Goal: Navigation & Orientation: Find specific page/section

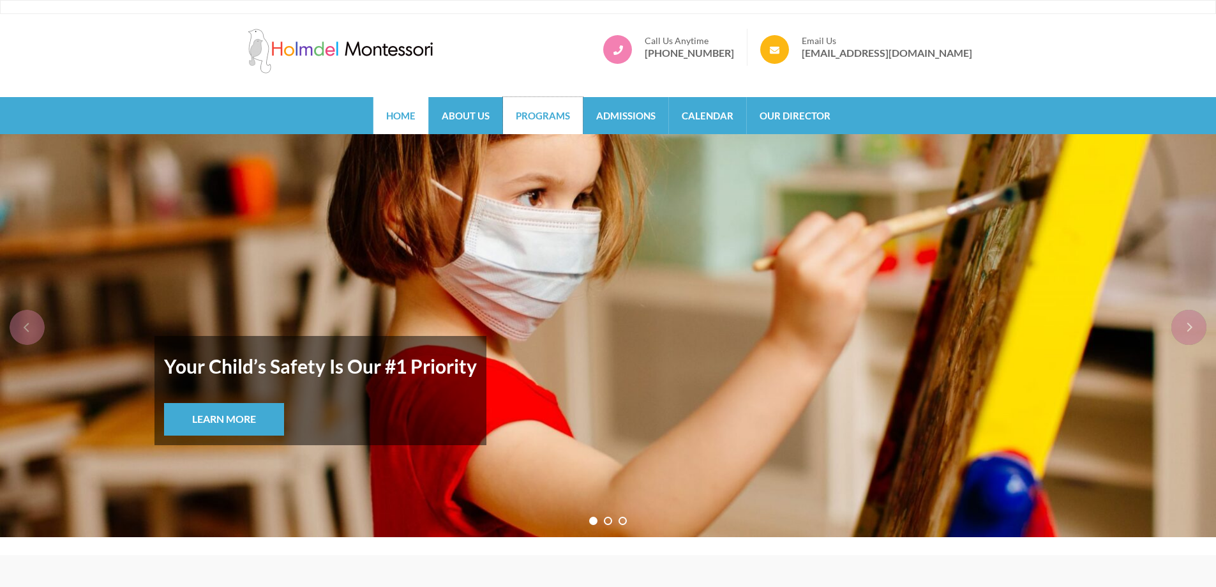
click at [522, 119] on link "Programs" at bounding box center [543, 115] width 80 height 37
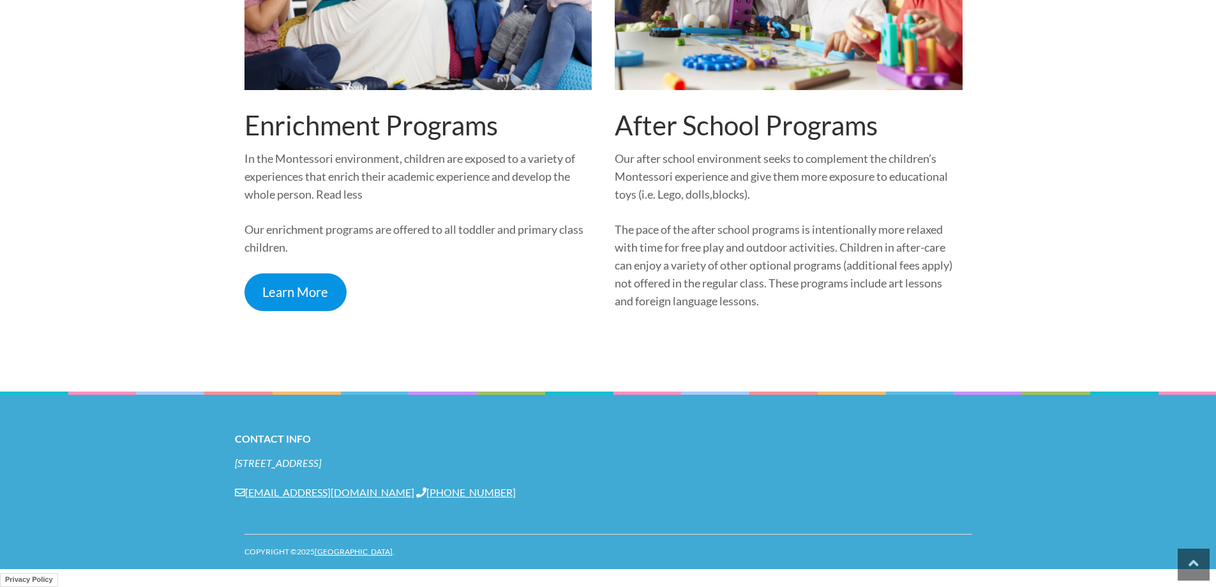
scroll to position [1529, 0]
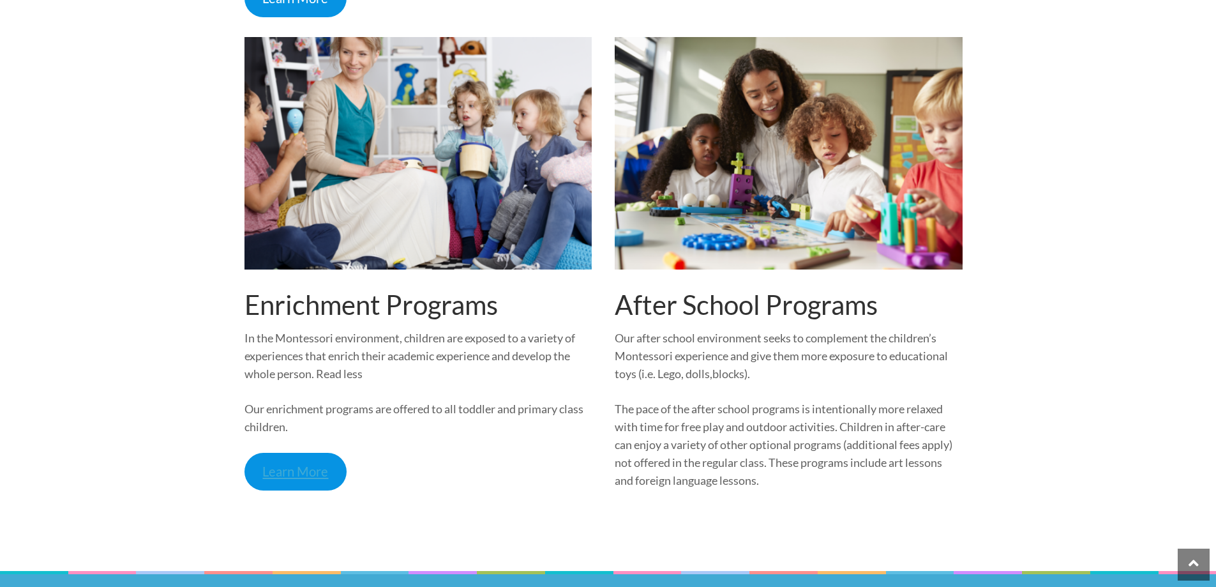
click at [283, 476] on link "Learn More" at bounding box center [296, 472] width 103 height 38
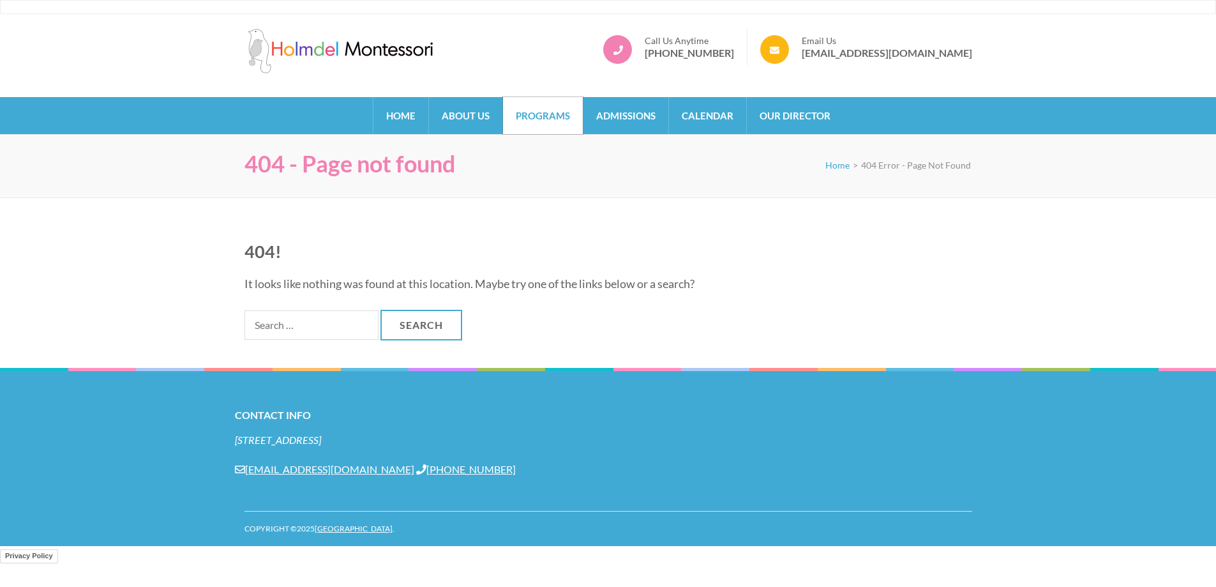
click at [537, 118] on link "Programs" at bounding box center [543, 115] width 80 height 37
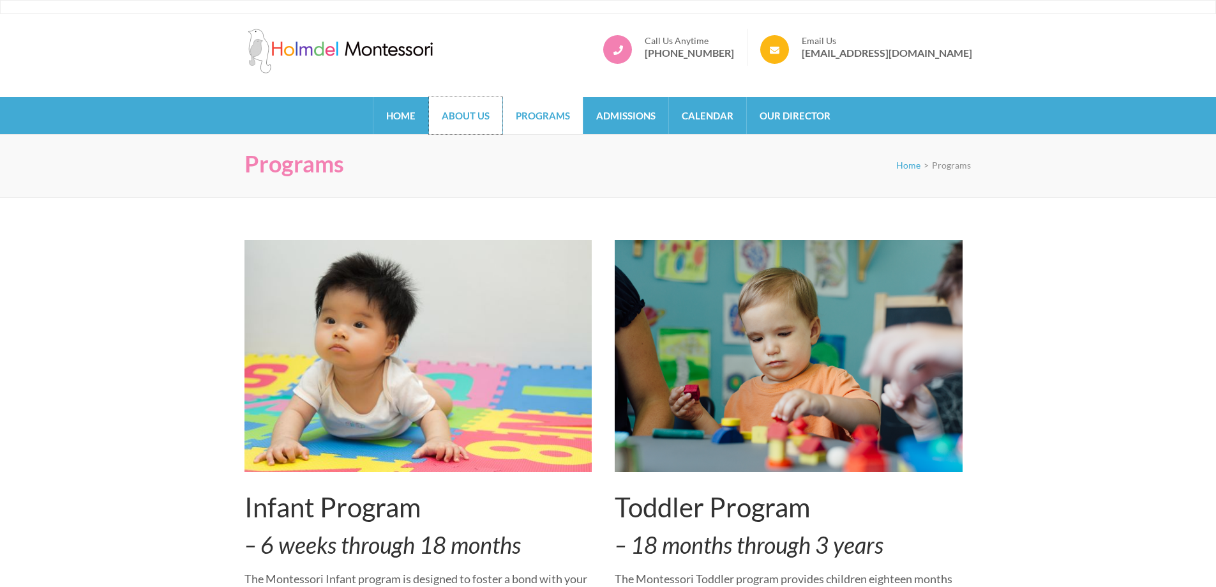
click at [493, 117] on link "About Us" at bounding box center [465, 115] width 73 height 37
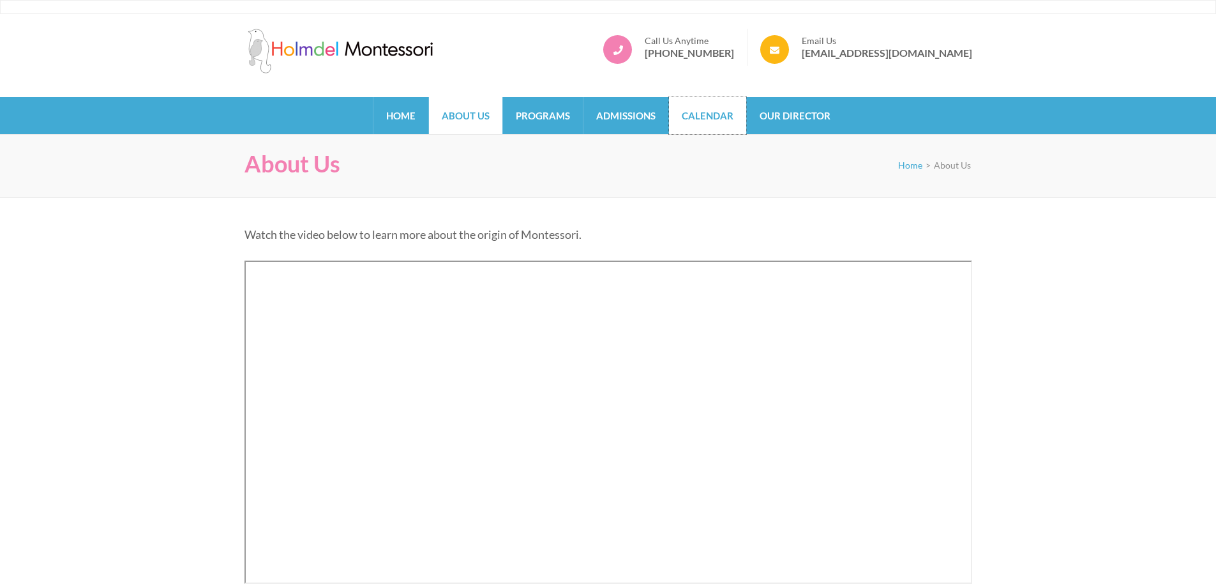
click at [691, 111] on link "Calendar" at bounding box center [707, 115] width 77 height 37
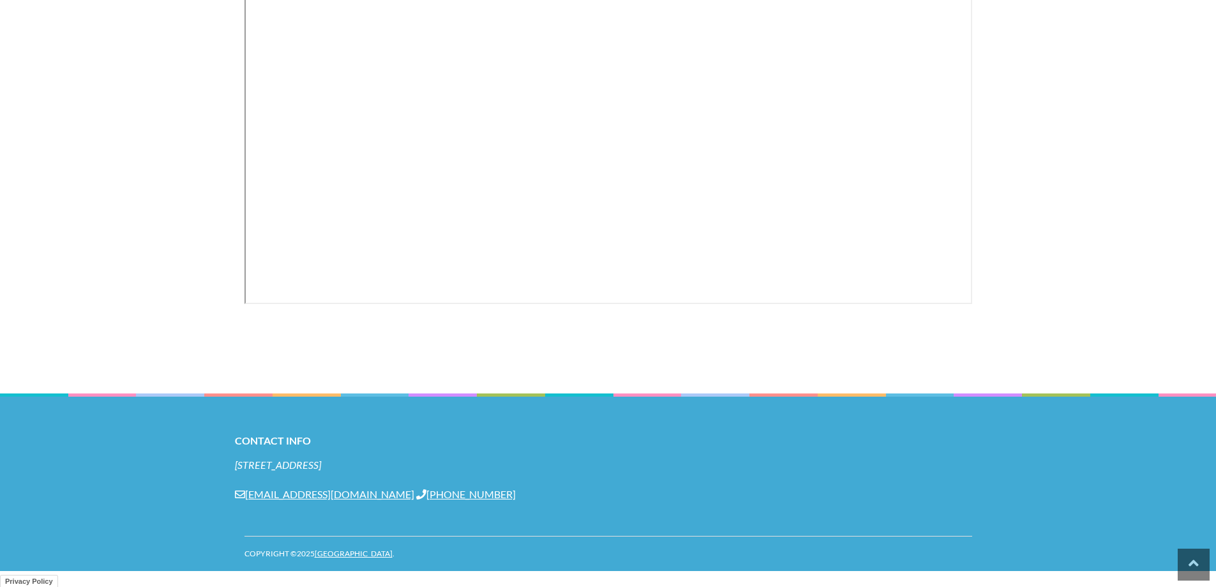
scroll to position [282, 0]
